Goal: Task Accomplishment & Management: Use online tool/utility

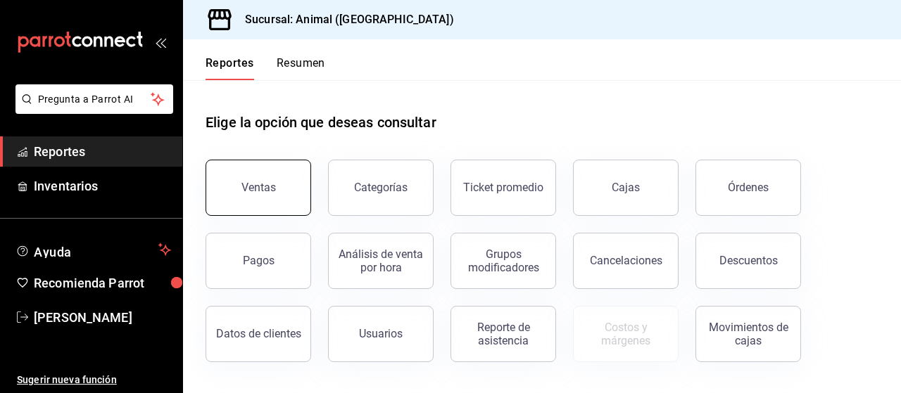
click at [271, 182] on div "Ventas" at bounding box center [258, 187] width 34 height 13
click at [271, 182] on html "Pregunta a Parrot AI Reportes Inventarios Ayuda Recomienda Parrot [PERSON_NAME]…" at bounding box center [450, 196] width 901 height 393
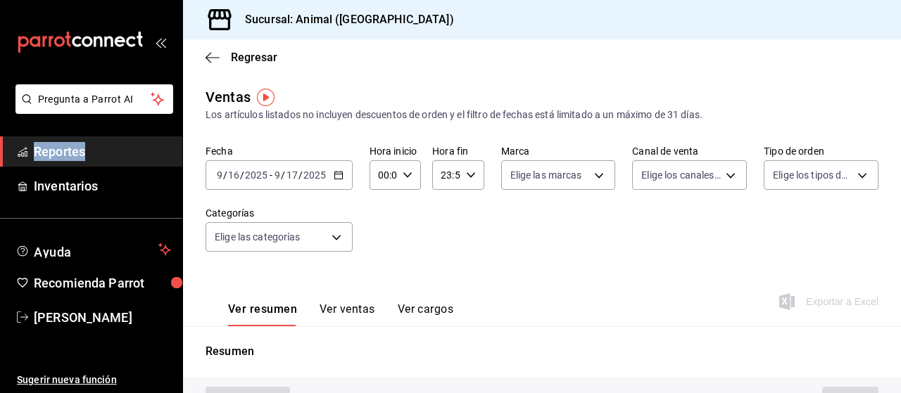
type input "PARROT,UBER_EATS,RAPPI,DIDI_FOOD,ONLINE"
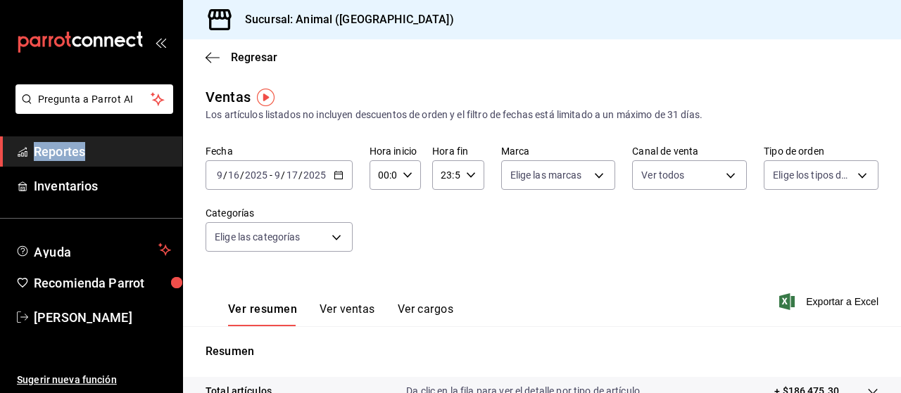
click at [339, 175] on icon "button" at bounding box center [339, 175] width 10 height 10
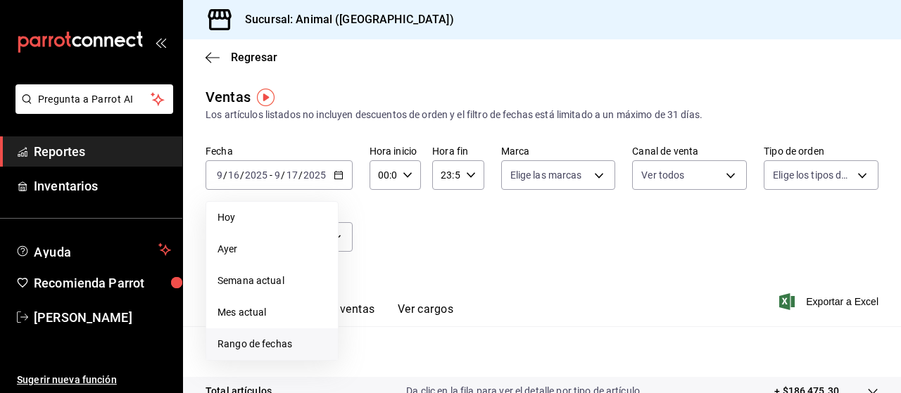
click at [280, 347] on span "Rango de fechas" at bounding box center [272, 344] width 109 height 15
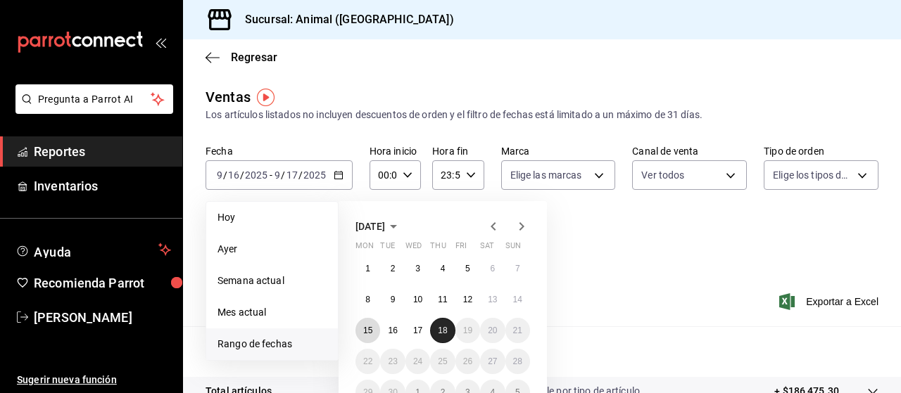
drag, startPoint x: 365, startPoint y: 332, endPoint x: 444, endPoint y: 333, distance: 79.5
click at [444, 333] on div "1 2 3 4 5 6 7 8 9 10 11 12 13 14 15 16 17 18 19 20 21 22 23 24 25 26 27 28 29 3…" at bounding box center [442, 330] width 175 height 149
drag, startPoint x: 444, startPoint y: 333, endPoint x: 361, endPoint y: 336, distance: 83.1
click at [361, 336] on div "1 2 3 4 5 6 7 8 9 10 11 12 13 14 15 16 17 18 19 20 21 22 23 24 25 26 27 28 29 3…" at bounding box center [442, 330] width 175 height 149
drag, startPoint x: 445, startPoint y: 328, endPoint x: 357, endPoint y: 329, distance: 88.0
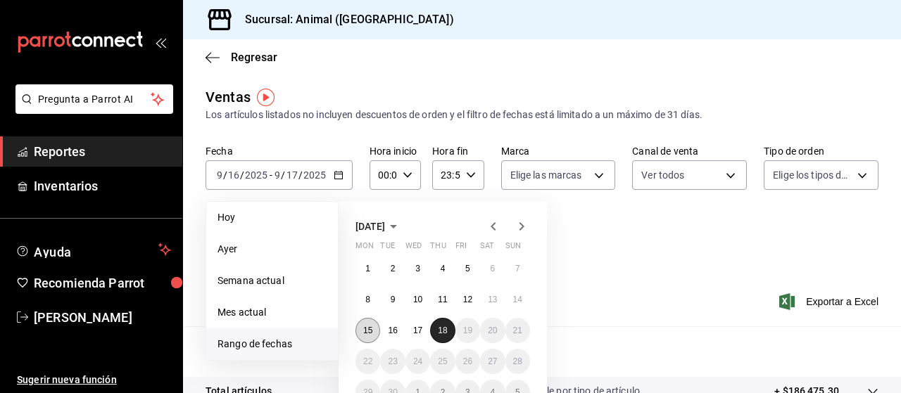
click at [357, 329] on div "1 2 3 4 5 6 7 8 9 10 11 12 13 14 15 16 17 18 19 20 21 22 23 24 25 26 27 28 29 3…" at bounding box center [442, 330] width 175 height 149
click at [357, 329] on button "15" at bounding box center [367, 330] width 25 height 25
drag, startPoint x: 357, startPoint y: 329, endPoint x: 442, endPoint y: 330, distance: 85.2
click at [442, 330] on div "1 2 3 4 5 6 7 8 9 10 11 12 13 14 15 16 17 18 19 20 21 22 23 24 25 26 27 28 29 3…" at bounding box center [442, 330] width 175 height 149
click at [442, 330] on abbr "18" at bounding box center [442, 331] width 9 height 10
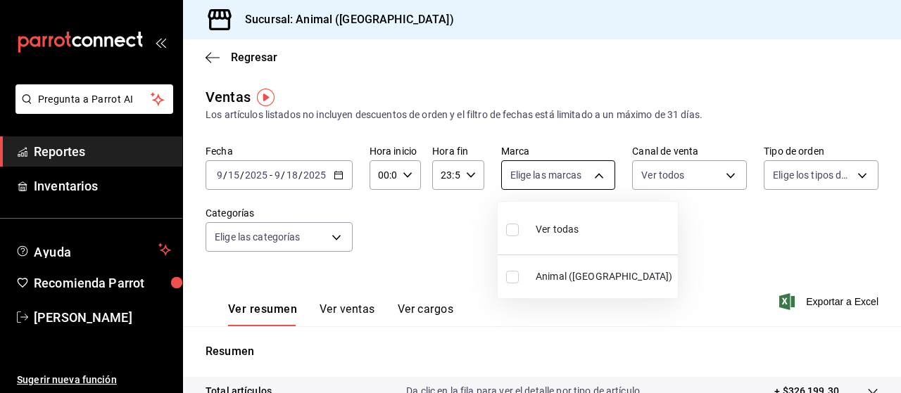
click at [591, 176] on body "Pregunta a Parrot AI Reportes Inventarios Ayuda Recomienda Parrot [PERSON_NAME]…" at bounding box center [450, 196] width 901 height 393
click at [566, 233] on span "Ver todas" at bounding box center [557, 229] width 43 height 15
type input "96838179-8fbb-4073-aae3-1789726318c8"
checkbox input "true"
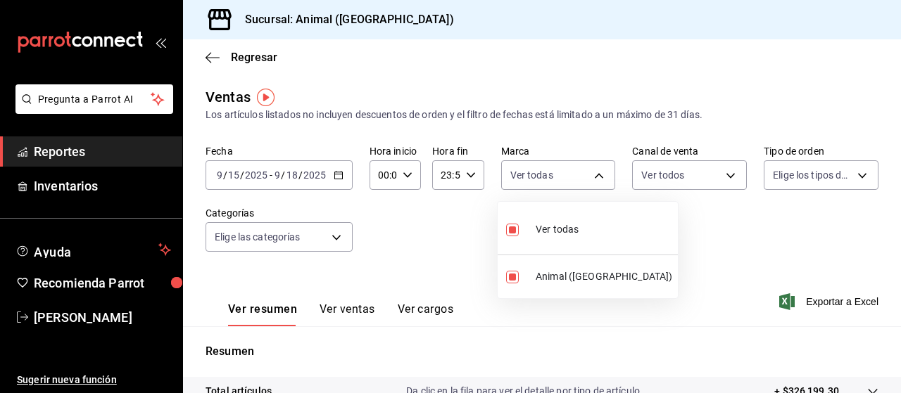
click at [852, 177] on div at bounding box center [450, 196] width 901 height 393
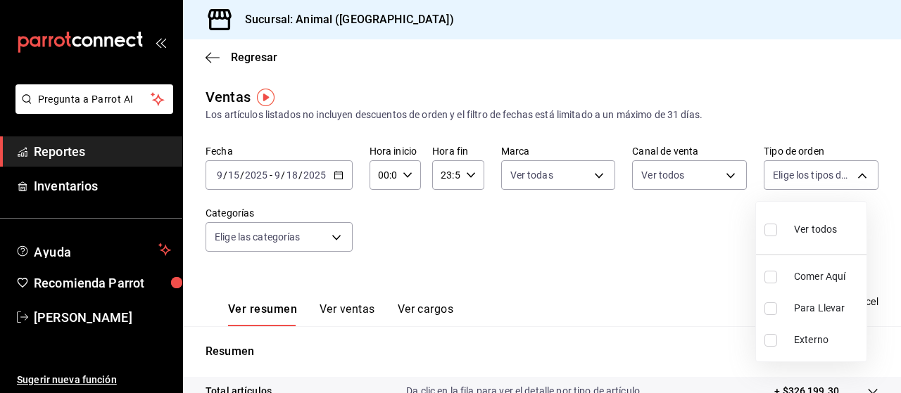
click at [852, 177] on body "Pregunta a Parrot AI Reportes Inventarios Ayuda Recomienda Parrot [PERSON_NAME]…" at bounding box center [450, 196] width 901 height 393
click at [814, 227] on span "Ver todos" at bounding box center [815, 229] width 43 height 15
checkbox input "false"
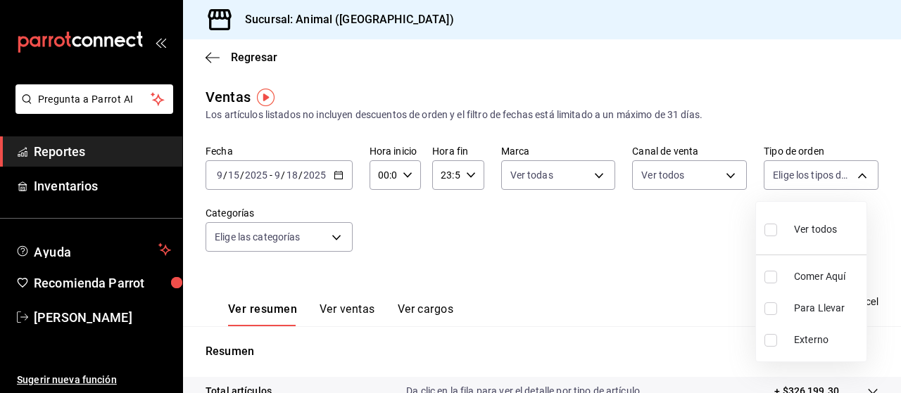
checkbox input "false"
click at [335, 235] on div at bounding box center [450, 196] width 901 height 393
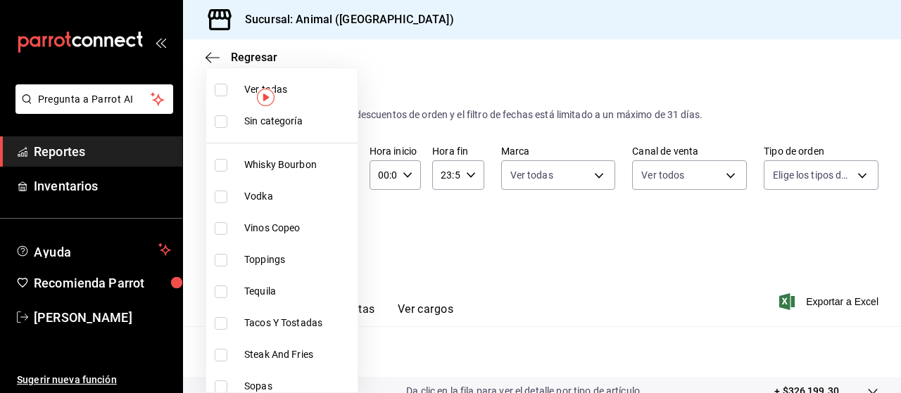
click at [335, 235] on body "Pregunta a Parrot AI Reportes Inventarios Ayuda Recomienda Parrot [PERSON_NAME]…" at bounding box center [450, 196] width 901 height 393
click at [283, 89] on span "Ver todas" at bounding box center [298, 89] width 108 height 15
type input "696422f3-042f-4992-a796-20cec1d2addd,ab2f2cdd-2d2d-455a-bd59-969ed93fbee5,5744a…"
checkbox input "true"
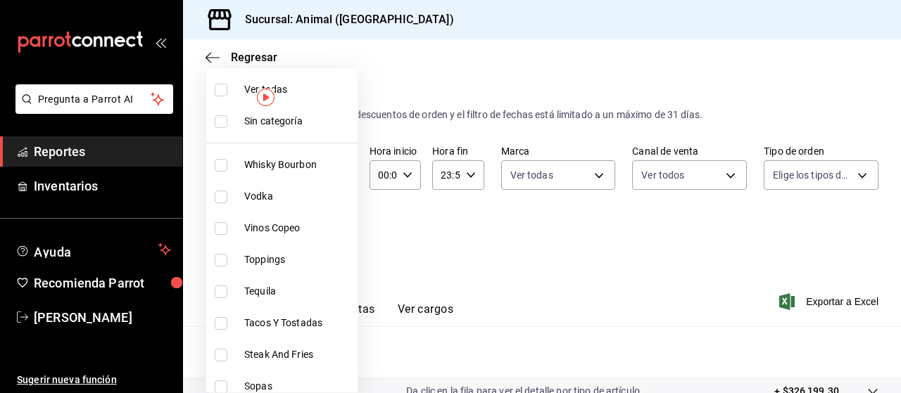
checkbox input "true"
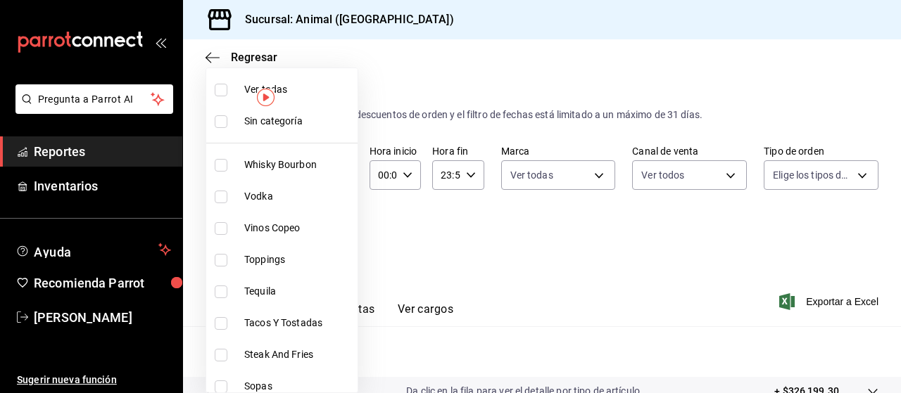
checkbox input "true"
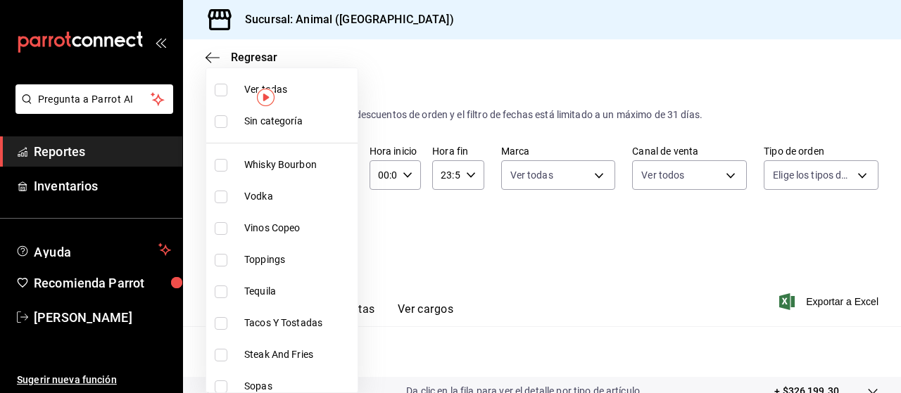
checkbox input "true"
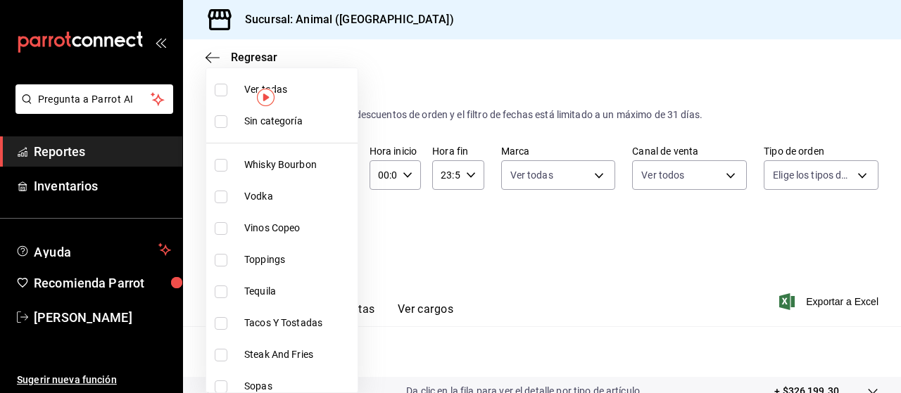
checkbox input "true"
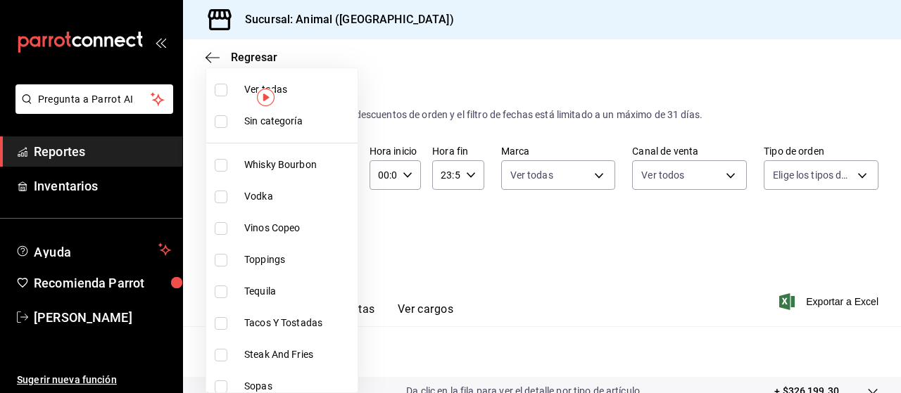
checkbox input "true"
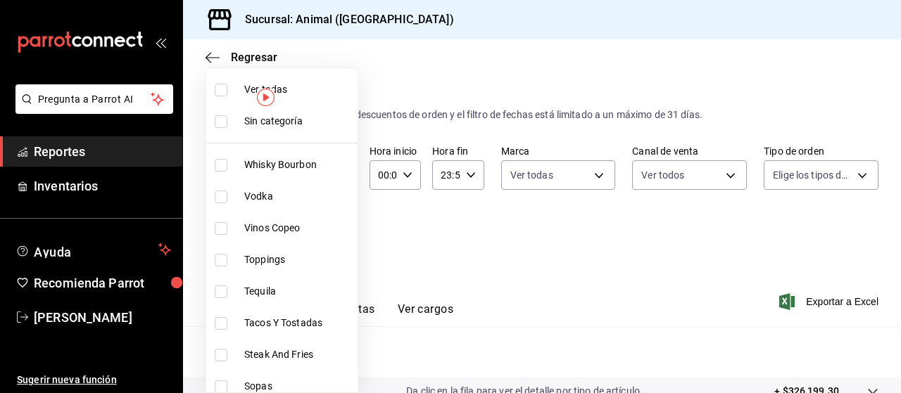
checkbox input "true"
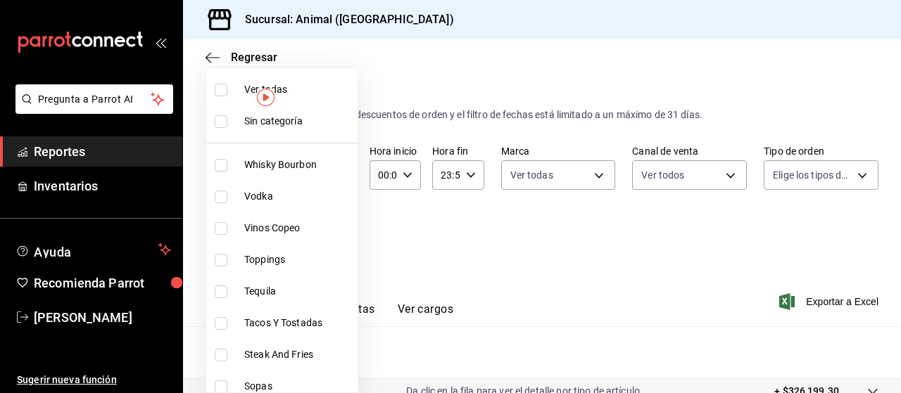
checkbox input "true"
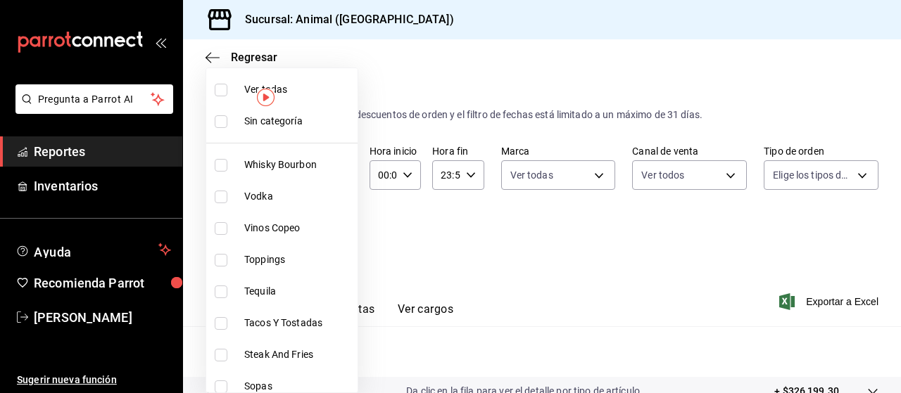
checkbox input "true"
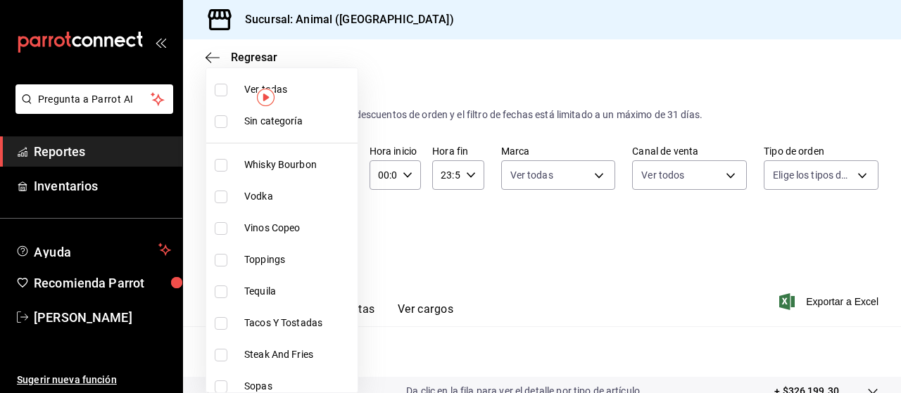
checkbox input "true"
click at [806, 305] on div at bounding box center [450, 196] width 901 height 393
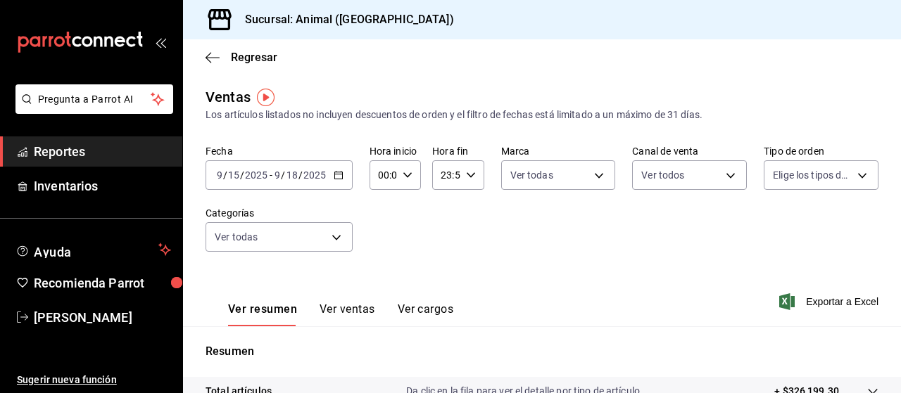
click at [806, 305] on span "Exportar a Excel" at bounding box center [830, 302] width 96 height 17
